Goal: Navigation & Orientation: Find specific page/section

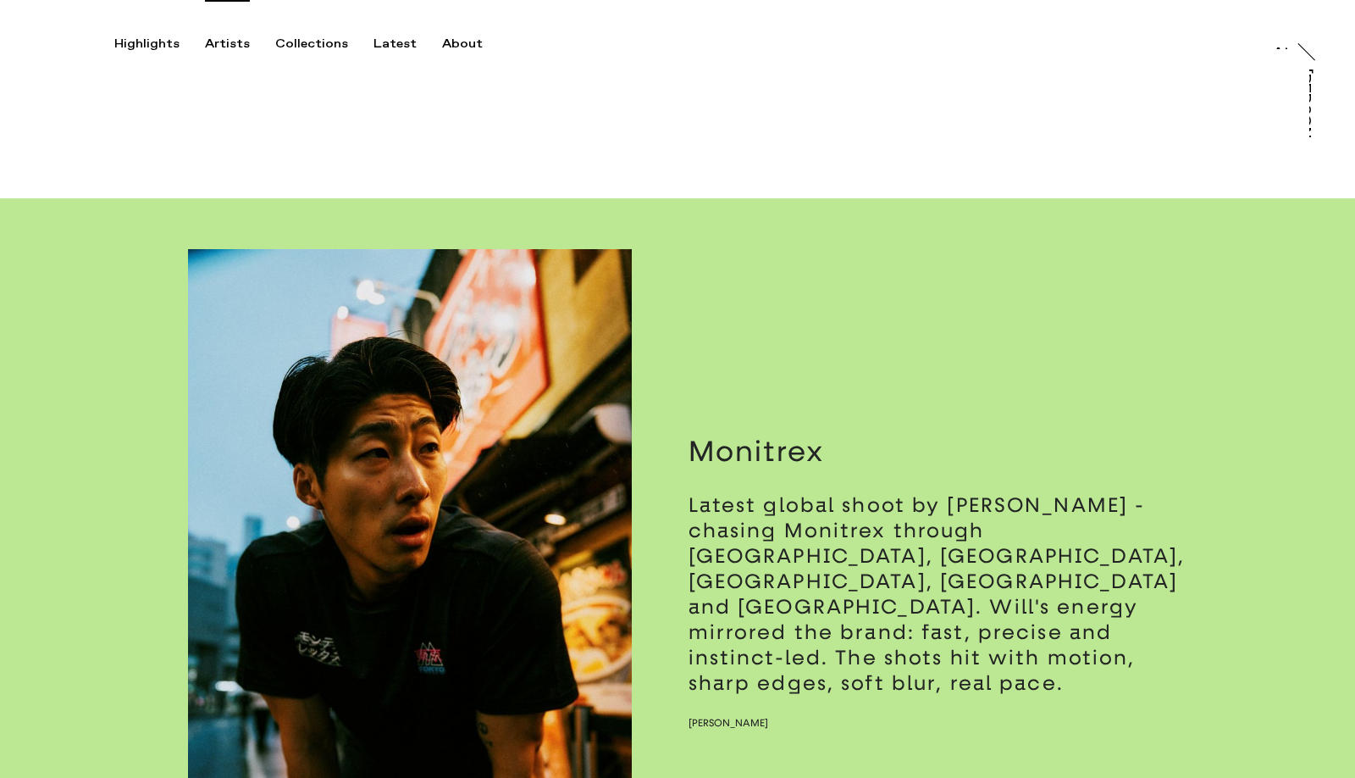
click at [241, 46] on div "Artists" at bounding box center [227, 43] width 45 height 15
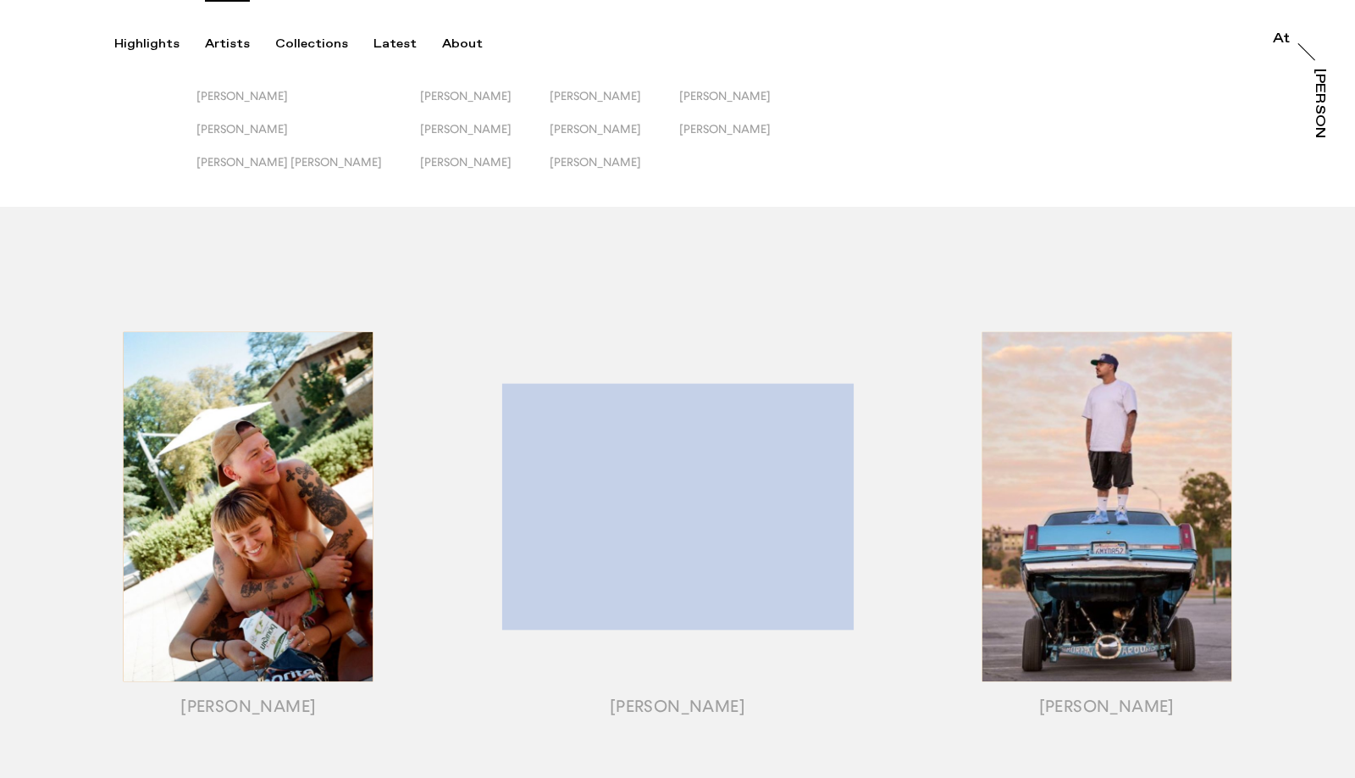
click at [353, 95] on button "Emily Scarlett Romain" at bounding box center [308, 105] width 224 height 33
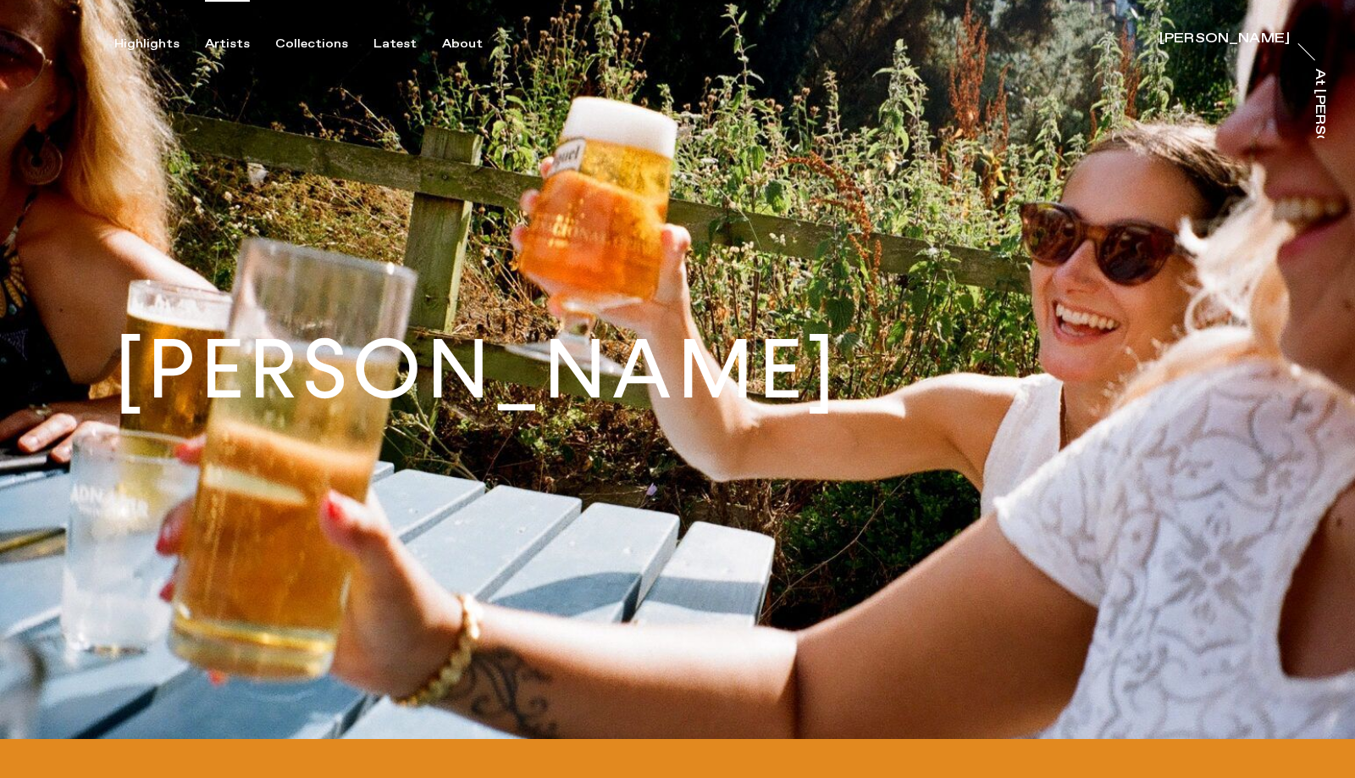
click at [219, 37] on div "Artists" at bounding box center [227, 43] width 45 height 15
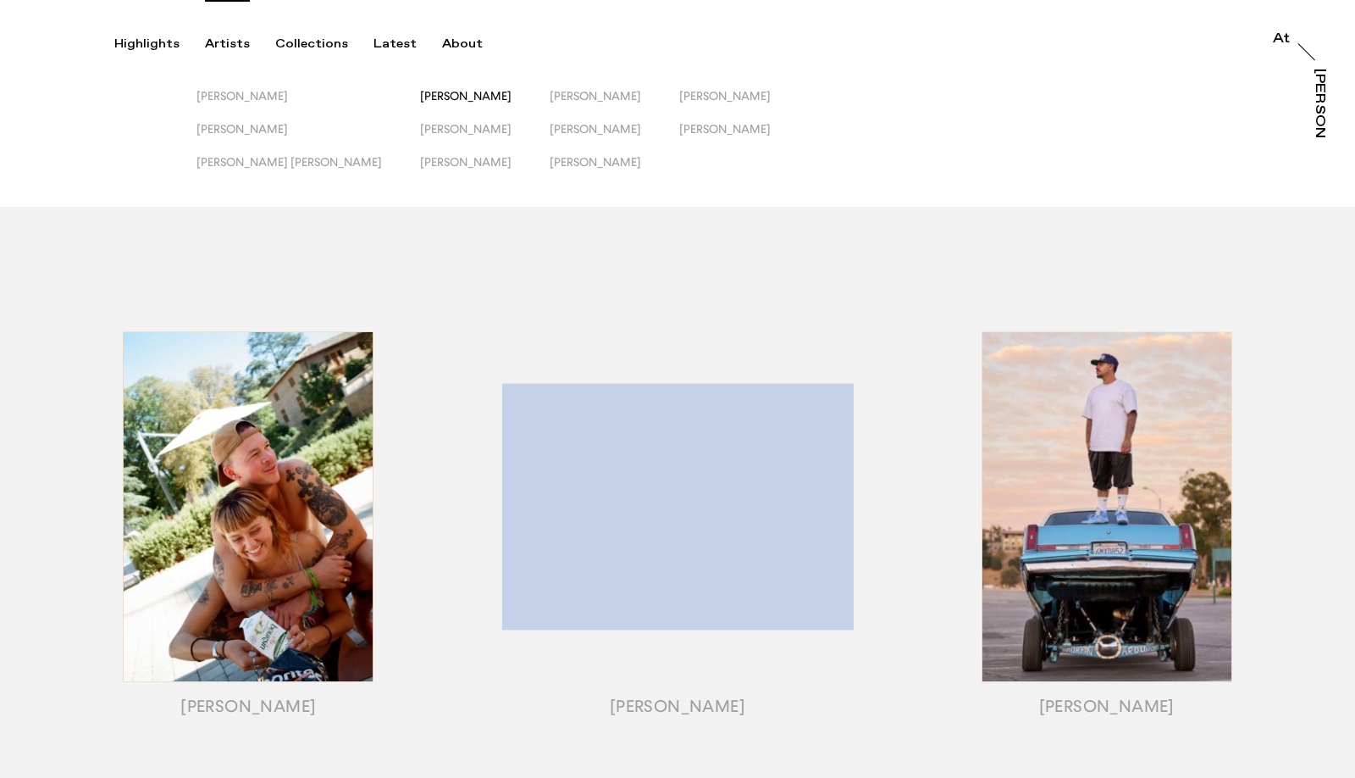
click at [420, 93] on span "[PERSON_NAME]" at bounding box center [465, 96] width 91 height 14
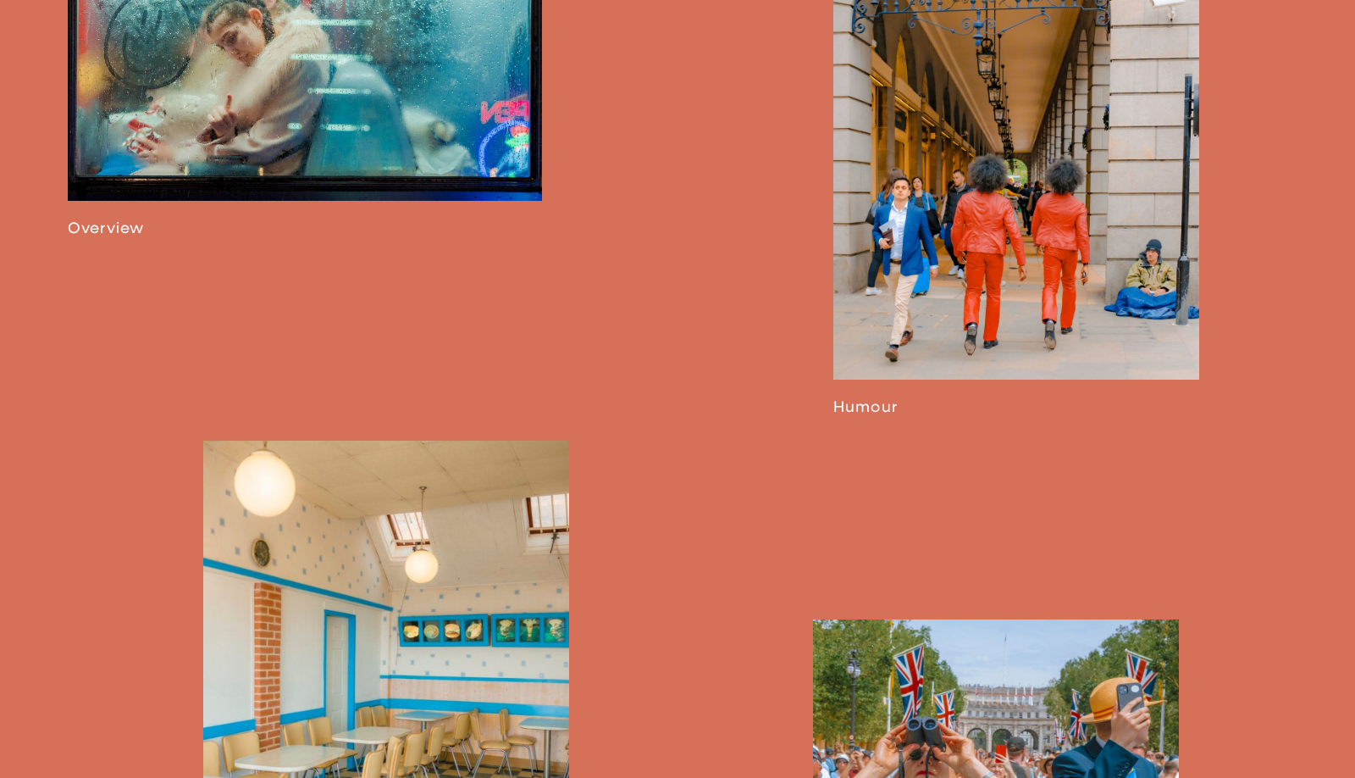
scroll to position [1313, 0]
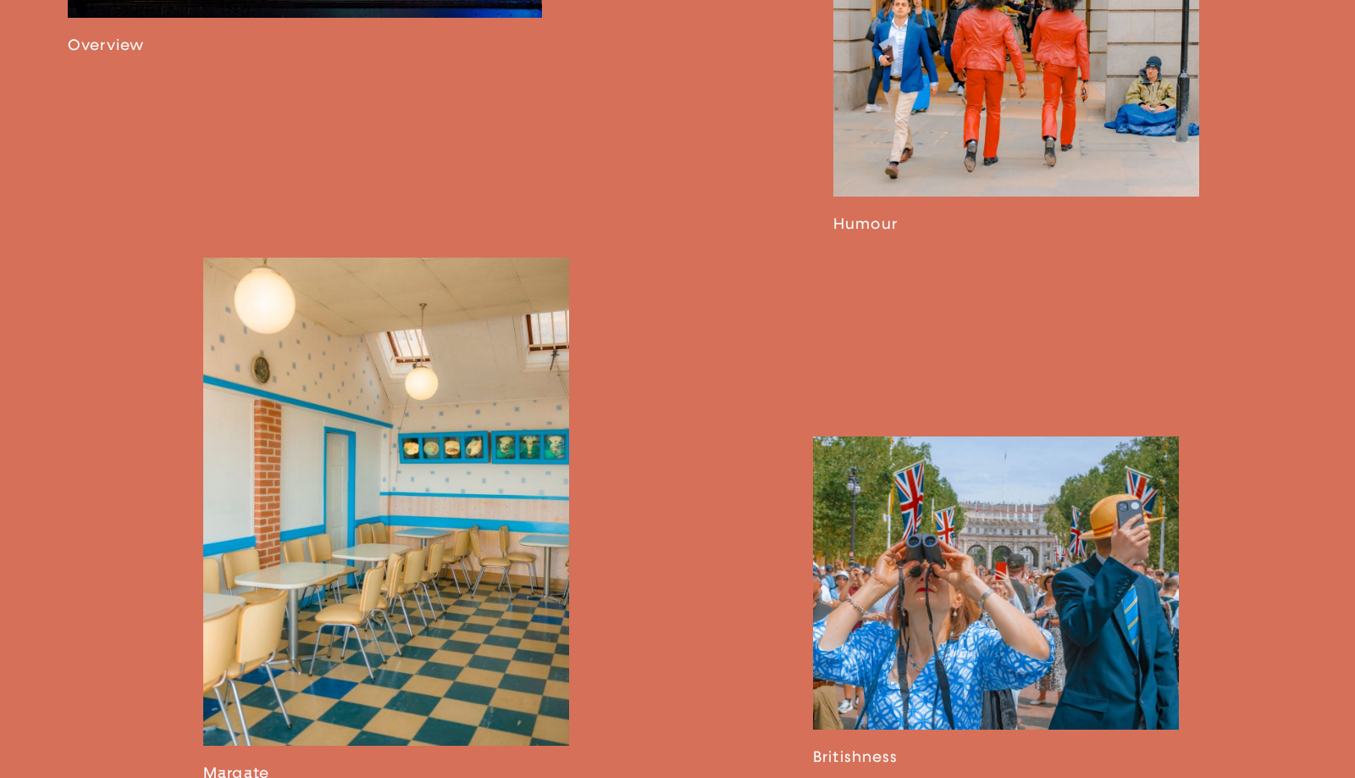
scroll to position [1788, 0]
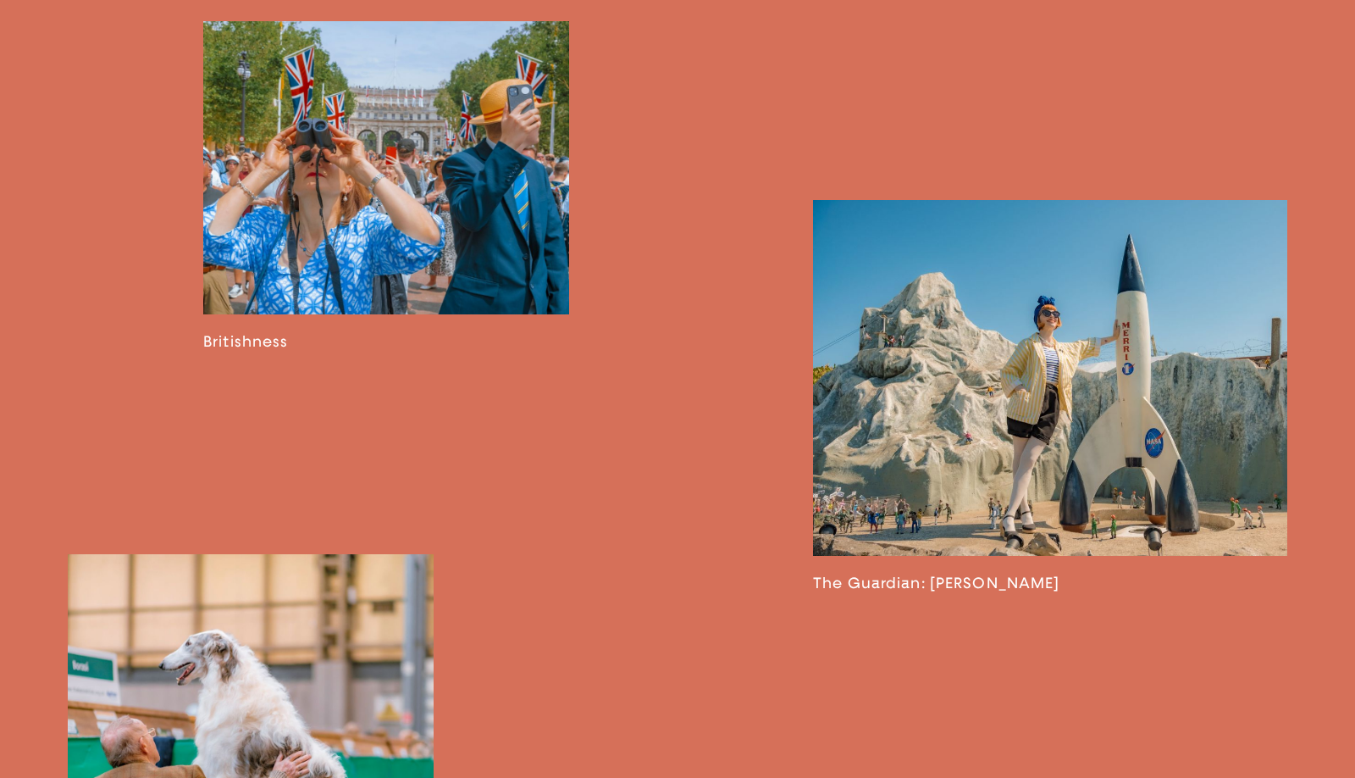
scroll to position [1768, 0]
